Goal: Find specific page/section: Find specific page/section

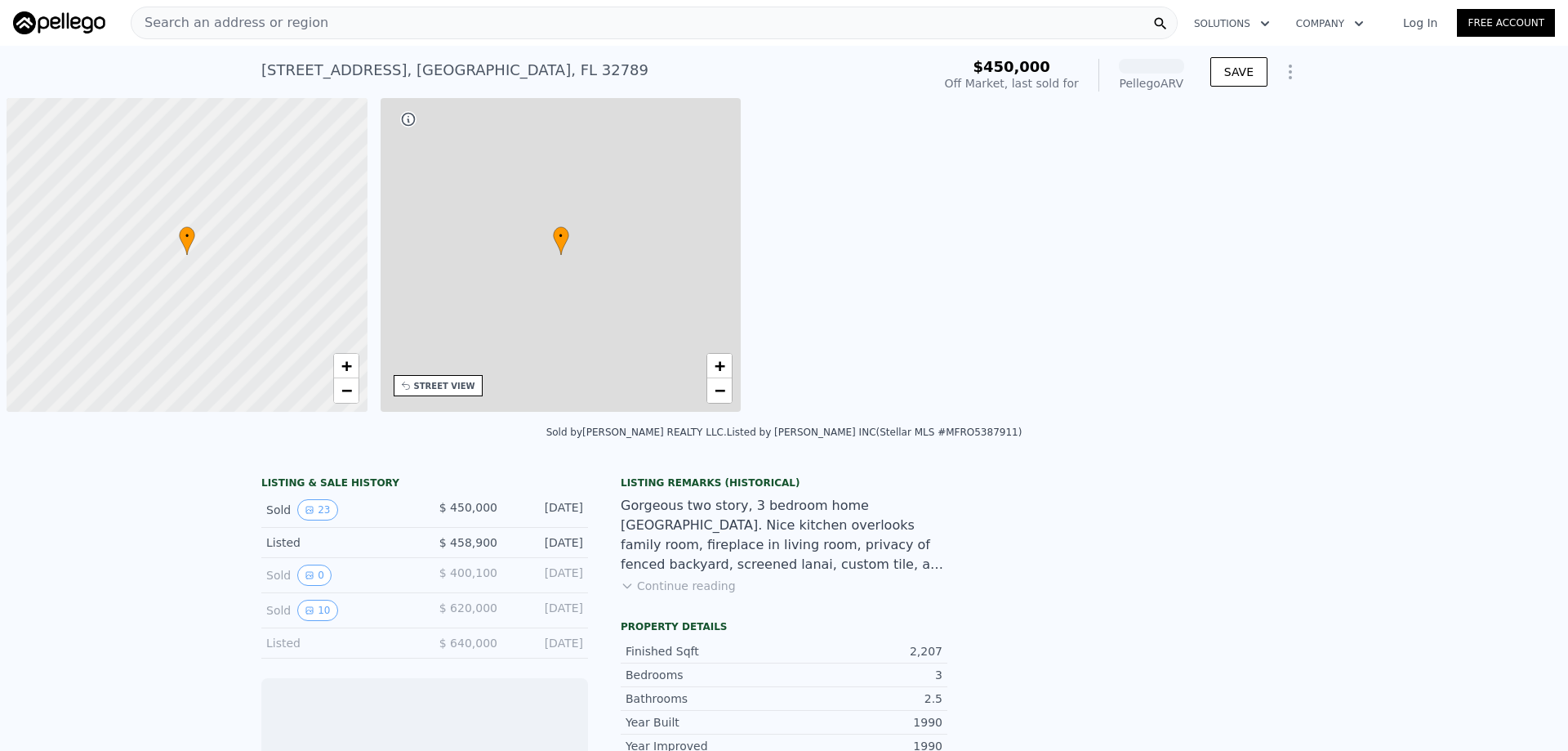
scroll to position [0, 7]
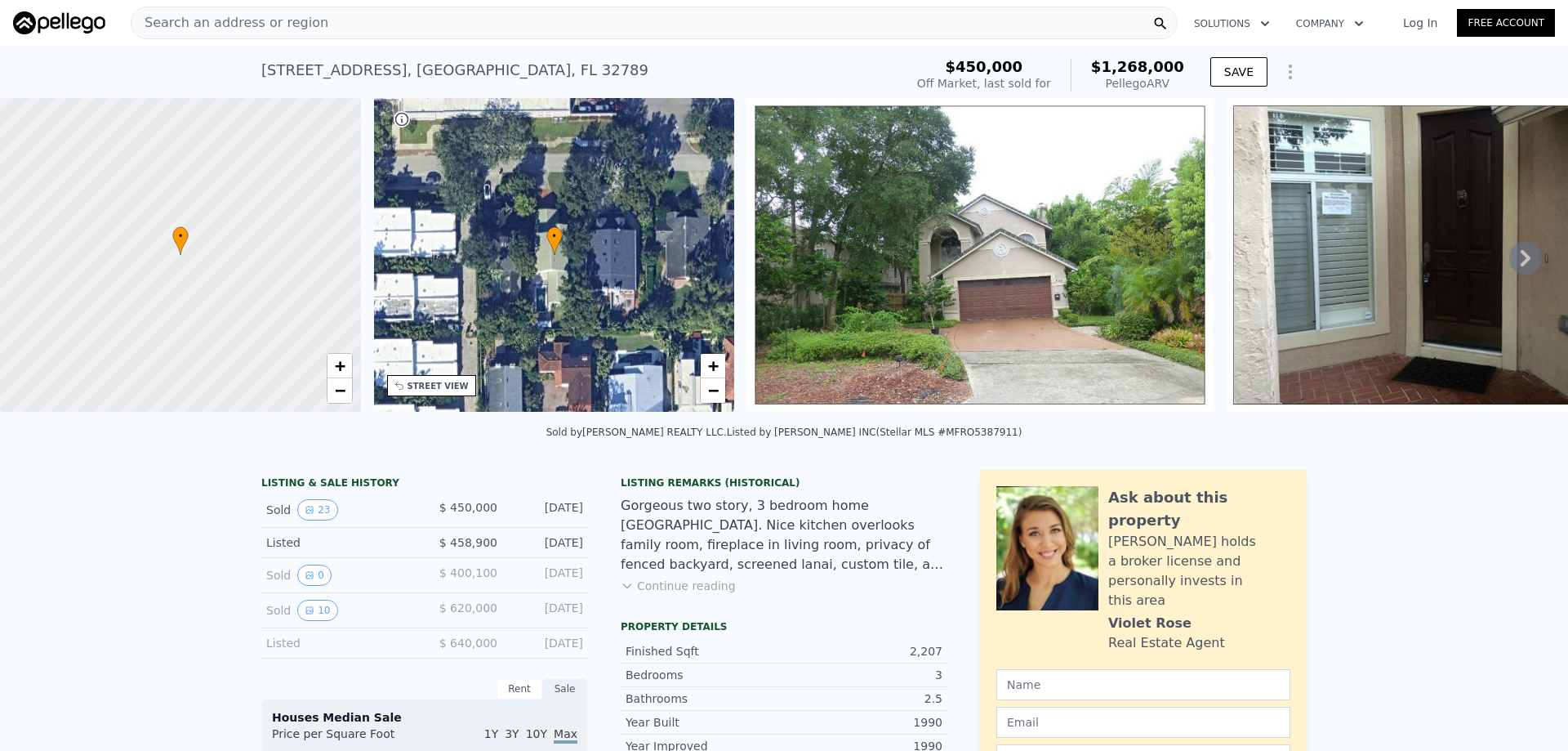
drag, startPoint x: 1501, startPoint y: 0, endPoint x: 410, endPoint y: 23, distance: 1091.2
click at [410, 23] on div "Search an address or region" at bounding box center [654, 23] width 1047 height 33
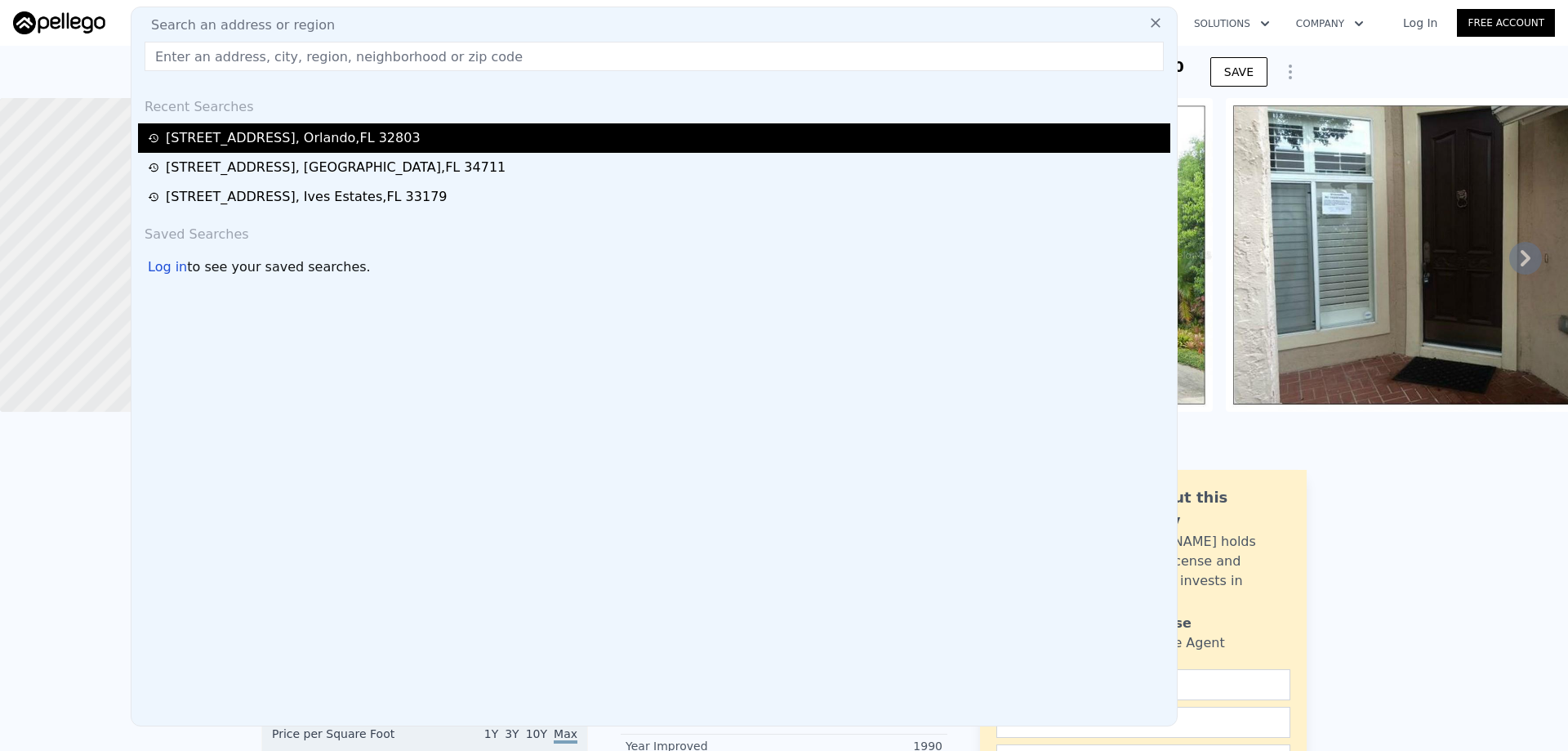
click at [274, 143] on div "[STREET_ADDRESS]" at bounding box center [293, 138] width 255 height 20
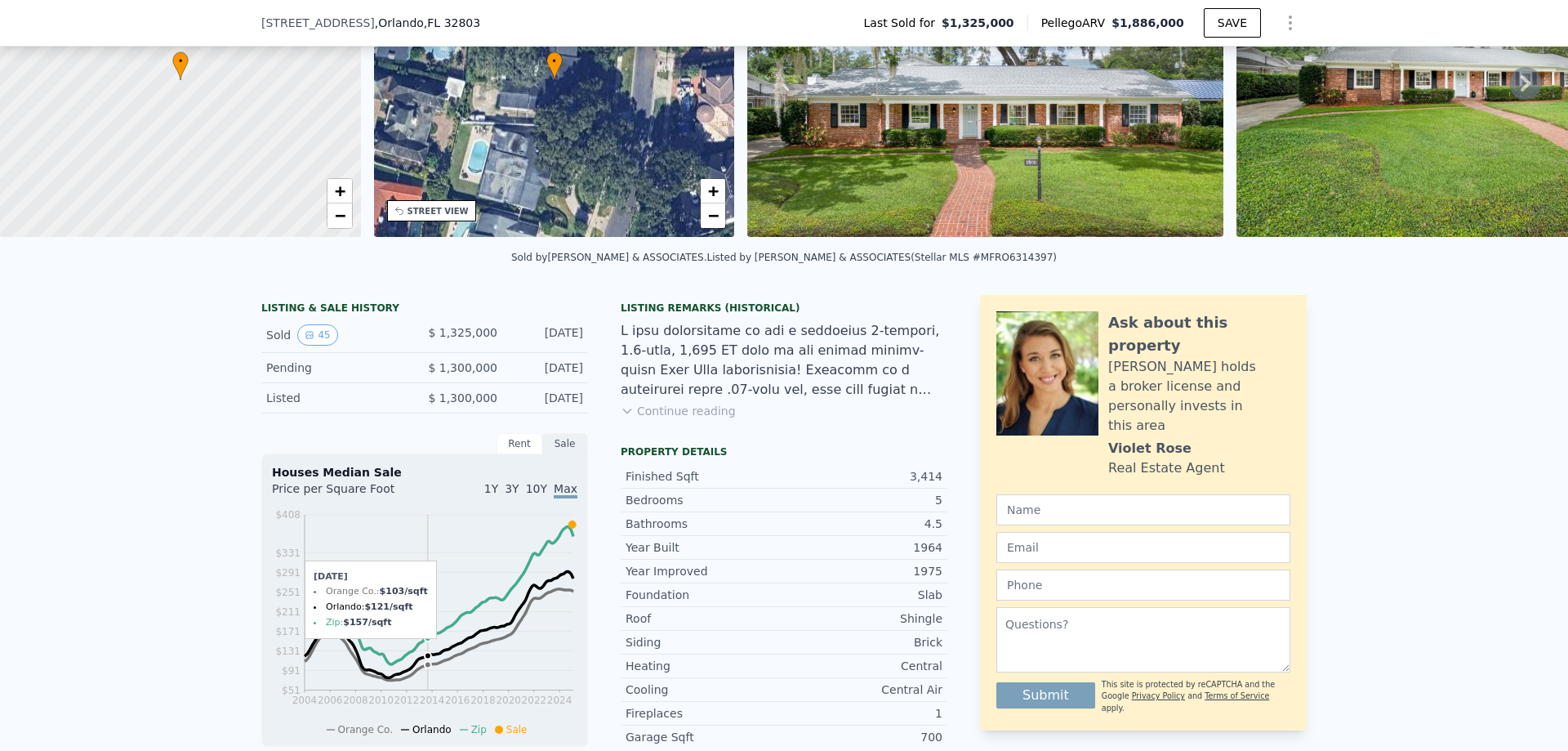
scroll to position [6, 0]
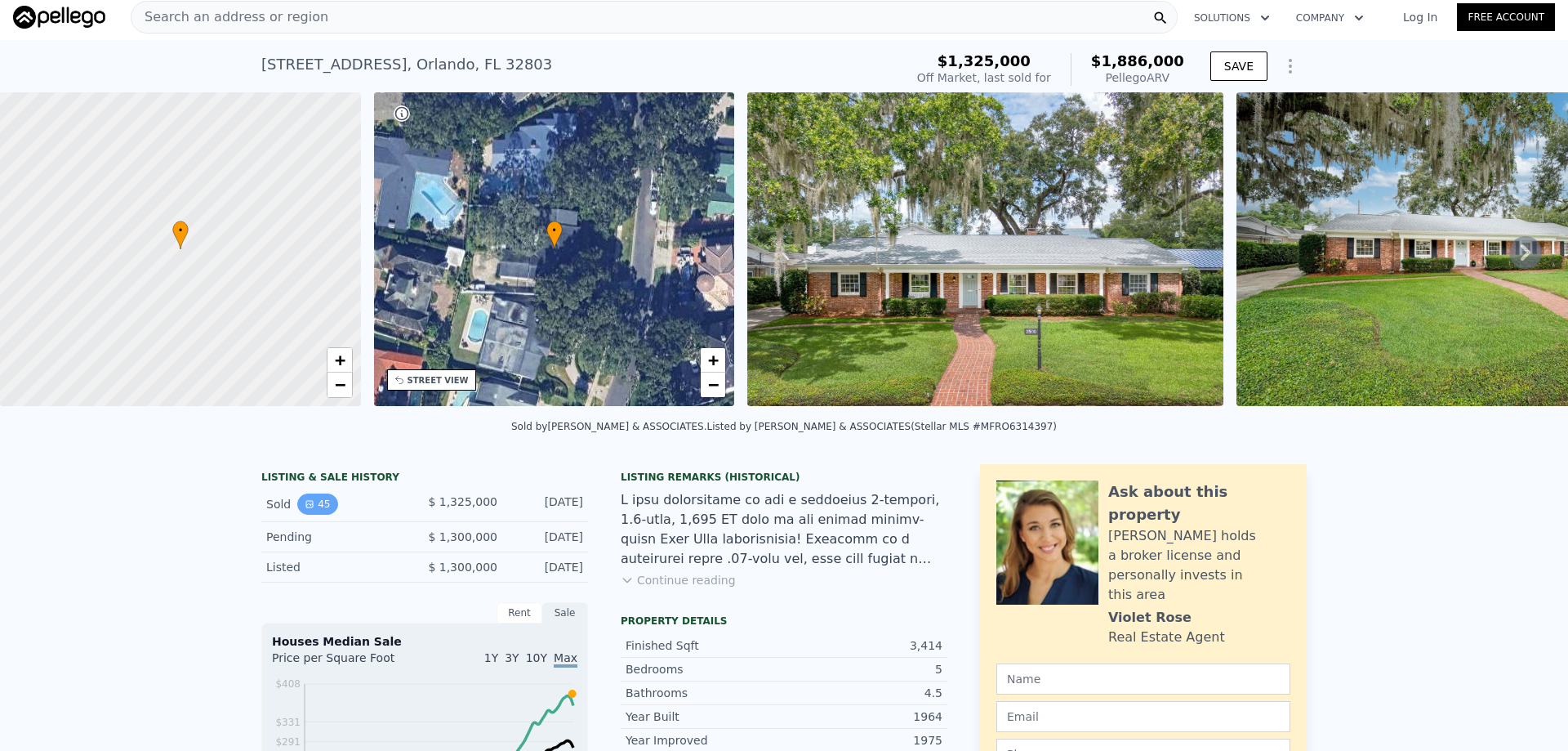
click at [307, 515] on button "45" at bounding box center [317, 503] width 40 height 21
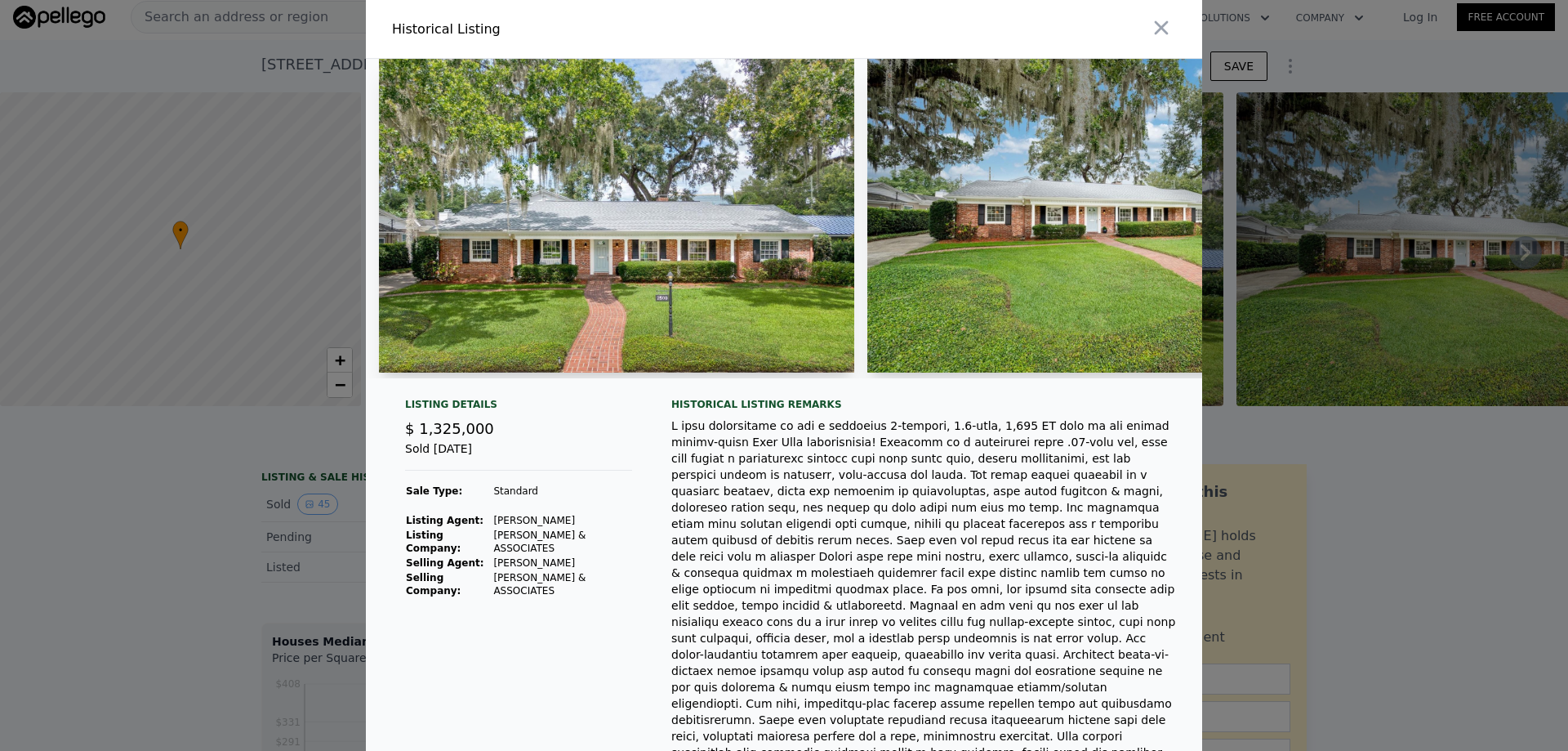
click at [210, 506] on div at bounding box center [784, 375] width 1568 height 751
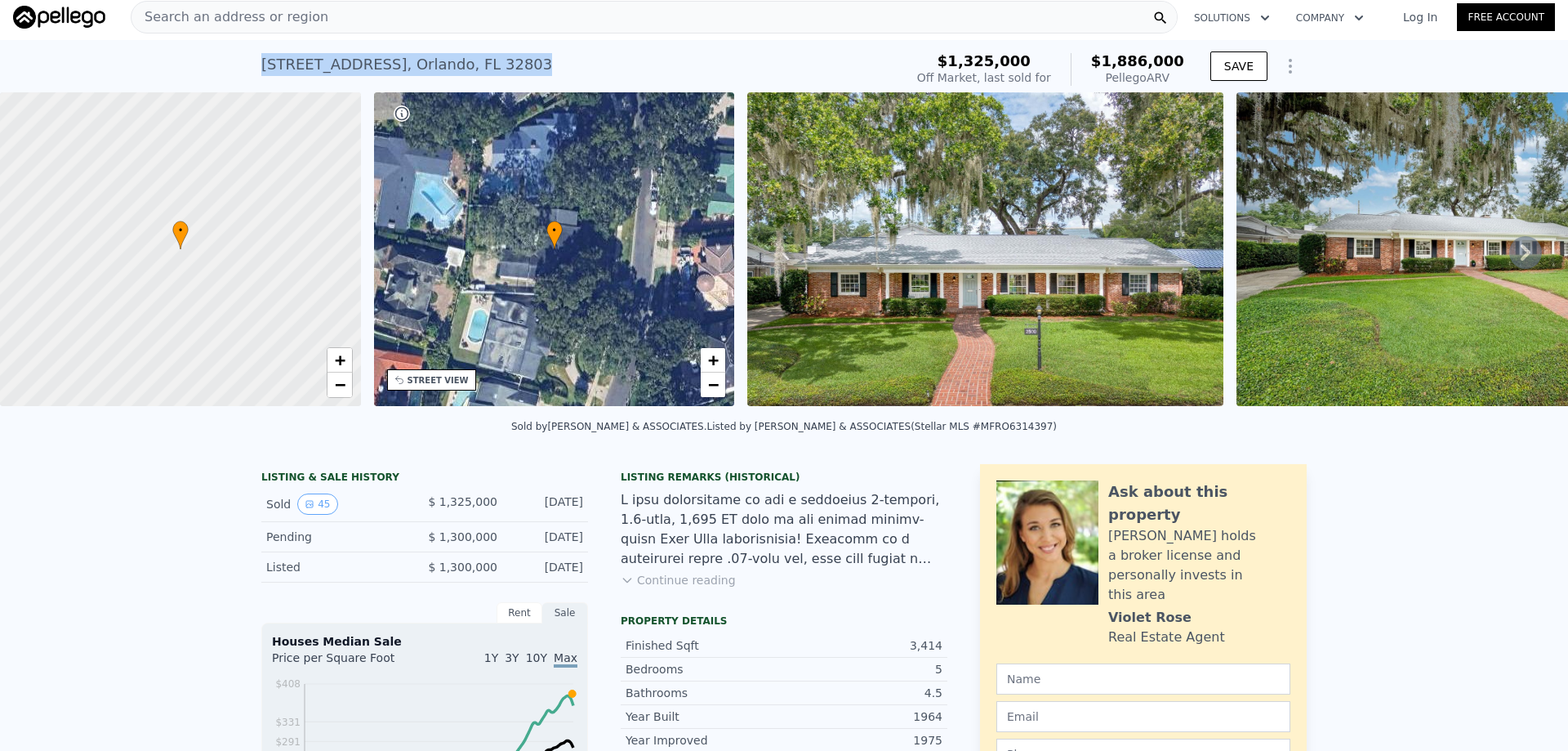
drag, startPoint x: 554, startPoint y: 57, endPoint x: 214, endPoint y: 44, distance: 340.2
click at [214, 44] on div "[STREET_ADDRESS] Sold [DATE] for $1.325m (~ARV $1.886m ) $1,325,000 Off Market,…" at bounding box center [784, 66] width 1568 height 53
copy div "[STREET_ADDRESS]"
